Goal: Task Accomplishment & Management: Manage account settings

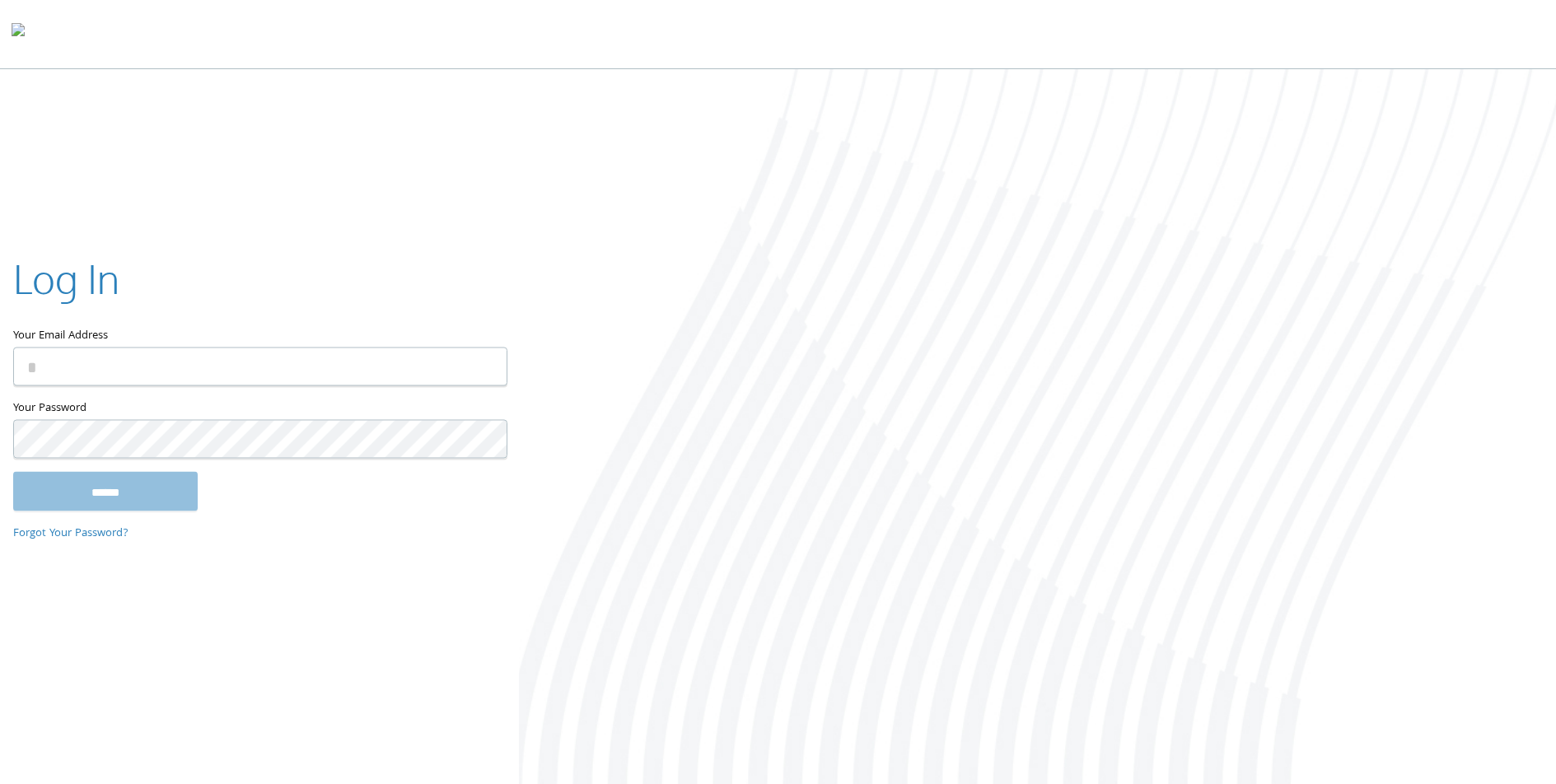
type input "**********"
click at [137, 497] on input "******" at bounding box center [105, 491] width 185 height 40
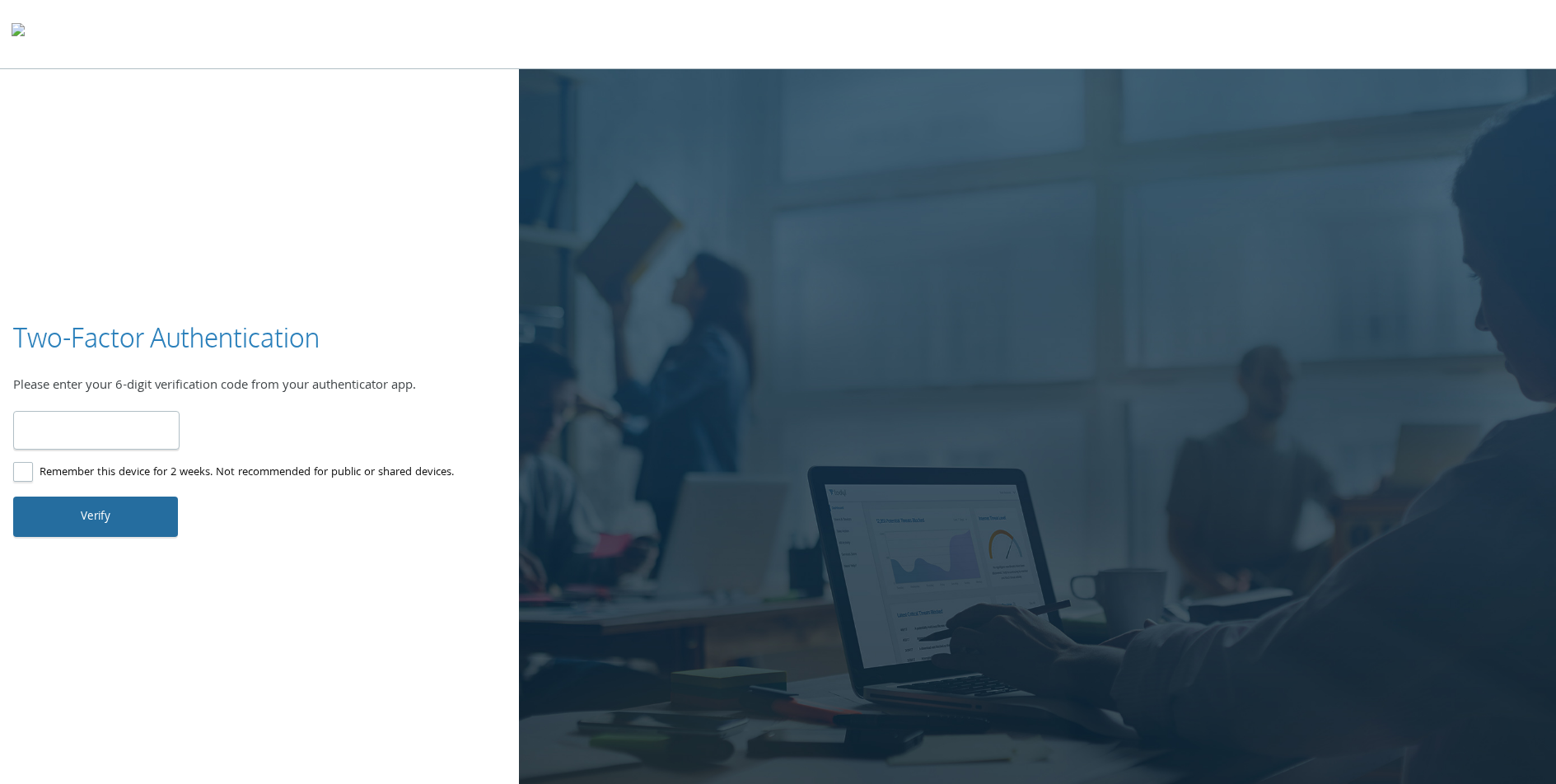
type input "******"
click at [106, 510] on button "Verify" at bounding box center [95, 516] width 165 height 40
